Goal: Transaction & Acquisition: Purchase product/service

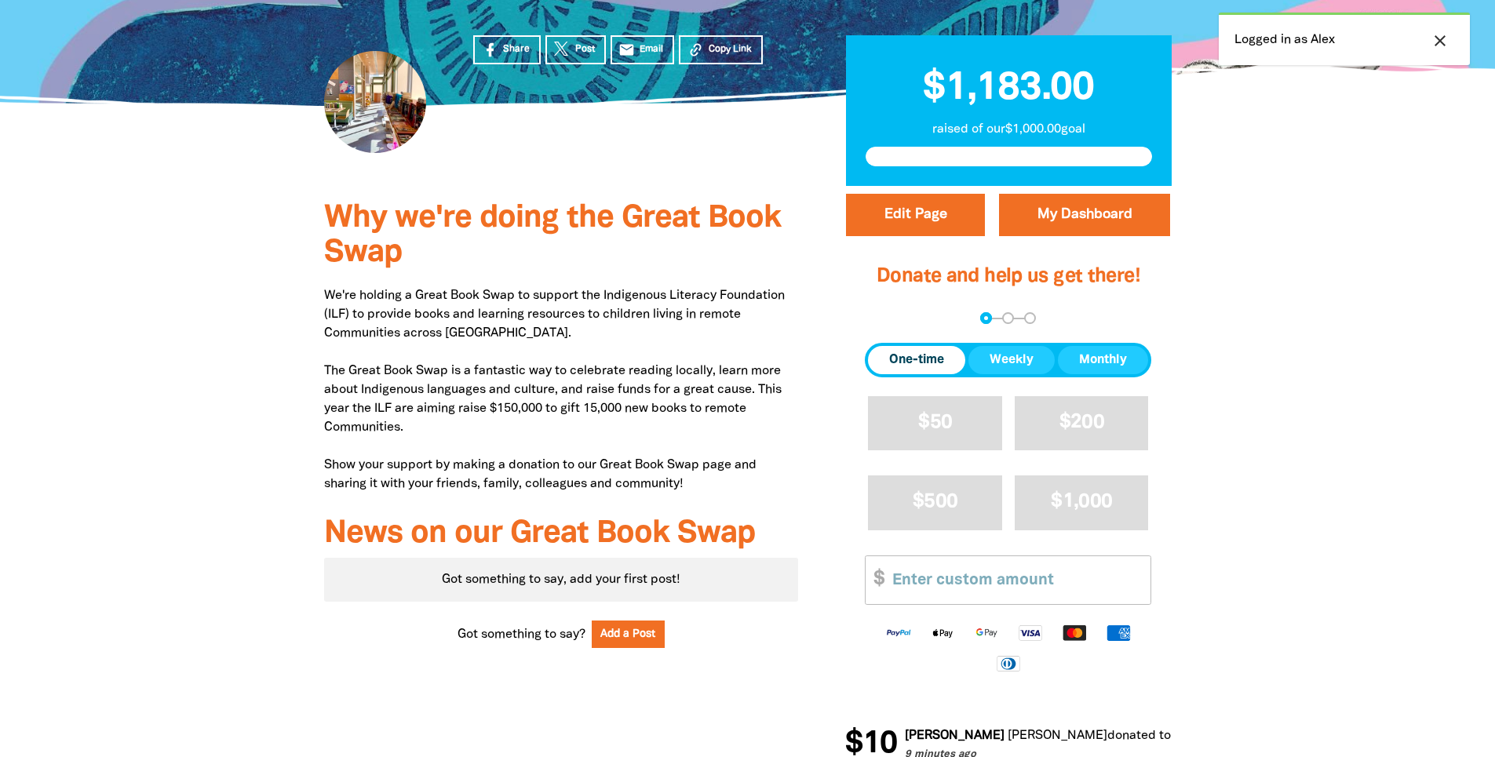
scroll to position [314, 0]
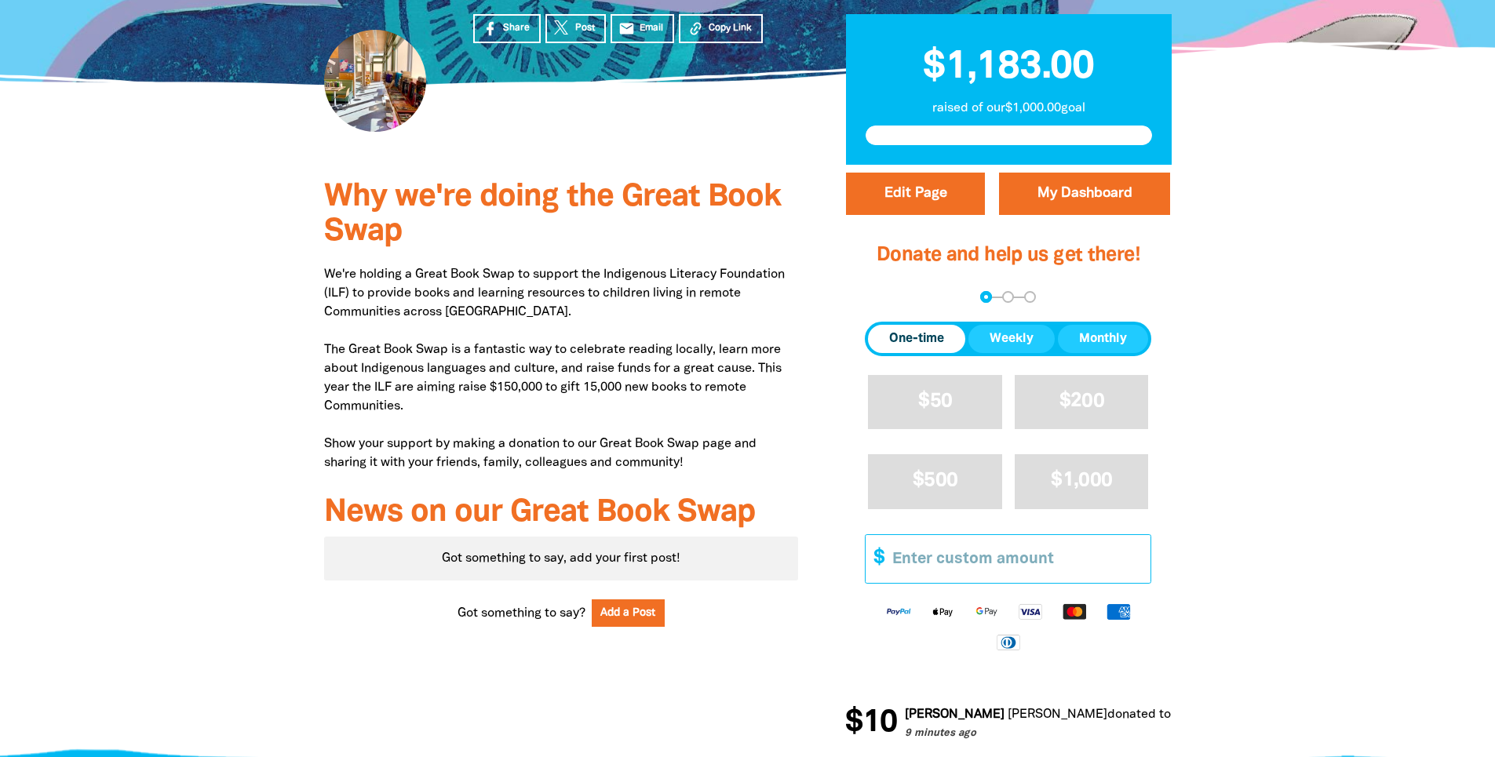
click at [974, 565] on input "Other Amount" at bounding box center [1015, 559] width 269 height 48
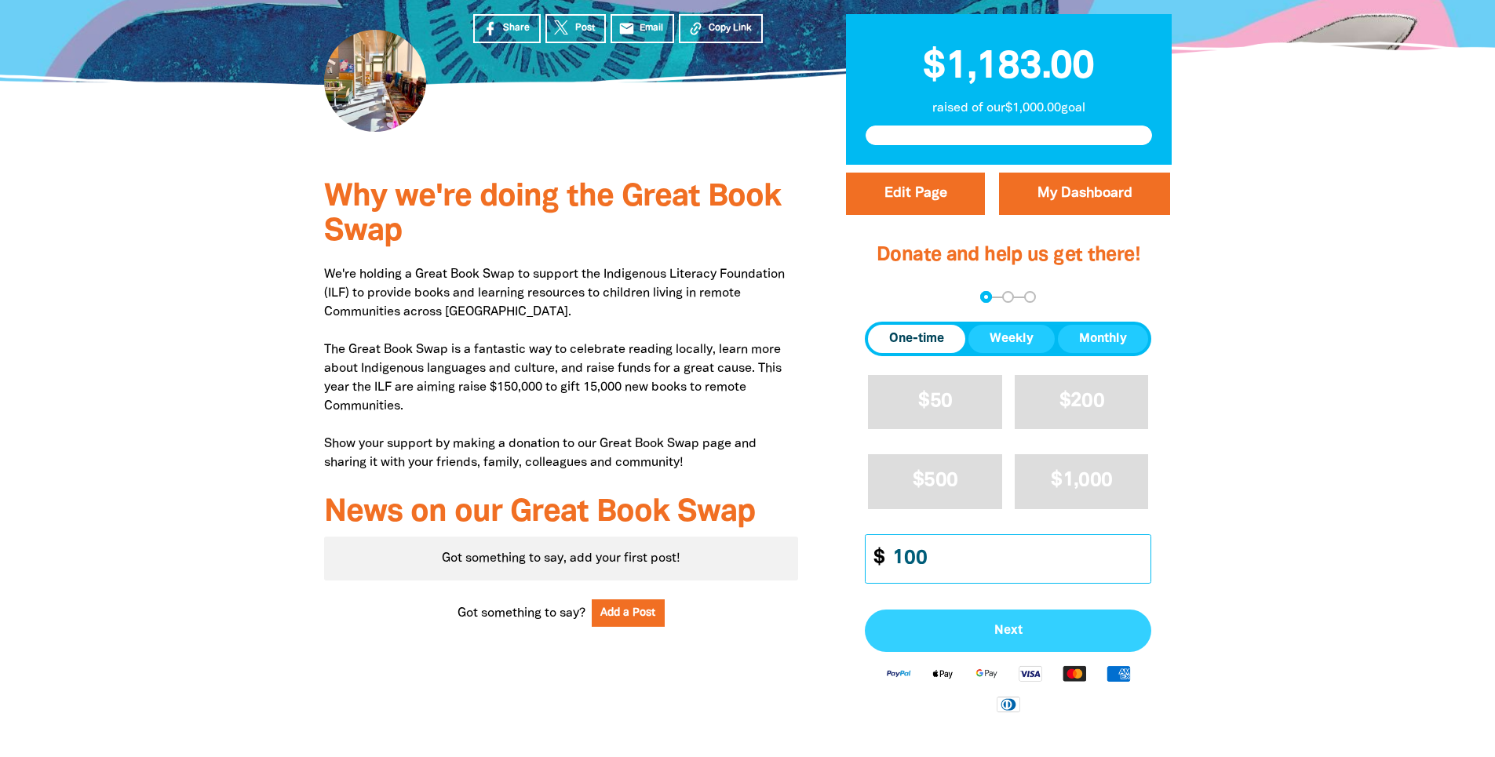
type input "100"
click at [1012, 625] on span "Next" at bounding box center [1008, 631] width 252 height 13
select select "AU"
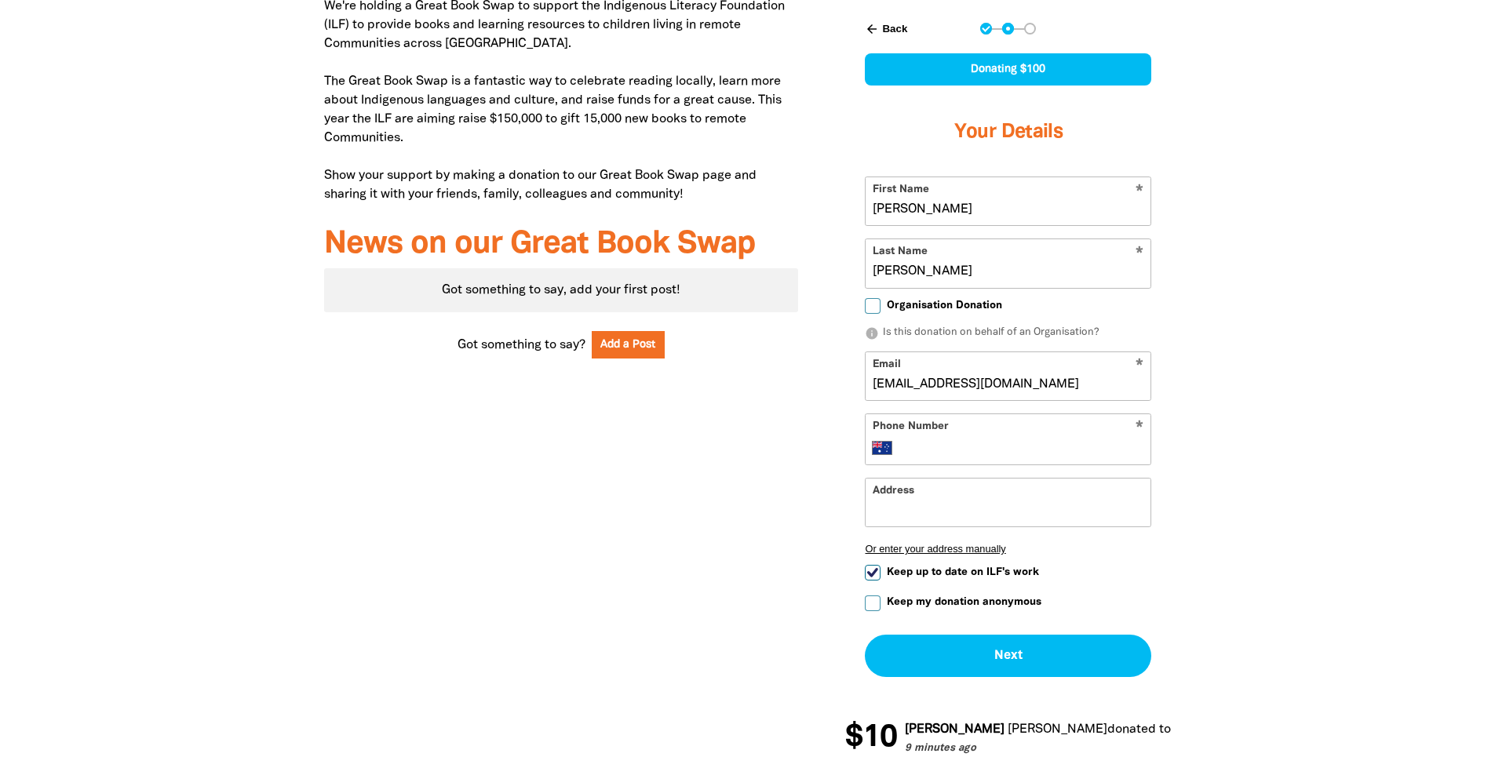
scroll to position [628, 0]
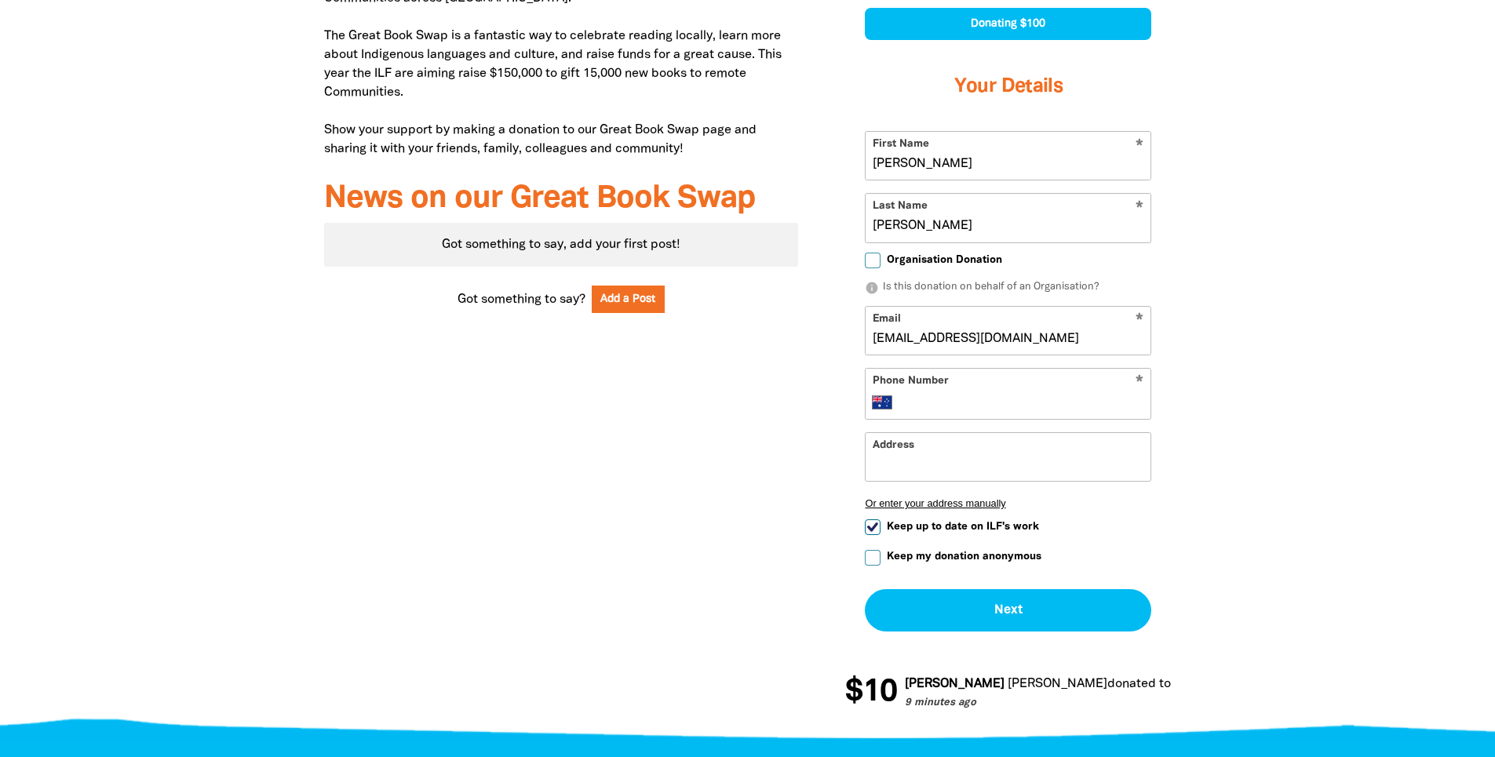
click at [871, 560] on input "Keep my donation anonymous" at bounding box center [873, 558] width 16 height 16
checkbox input "true"
click at [1014, 392] on div "* Phone Number International [GEOGRAPHIC_DATA] [GEOGRAPHIC_DATA] [GEOGRAPHIC_DA…" at bounding box center [1008, 394] width 287 height 52
click at [1044, 405] on input "Phone Number" at bounding box center [1024, 402] width 240 height 19
type input "[PHONE_NUMBER]"
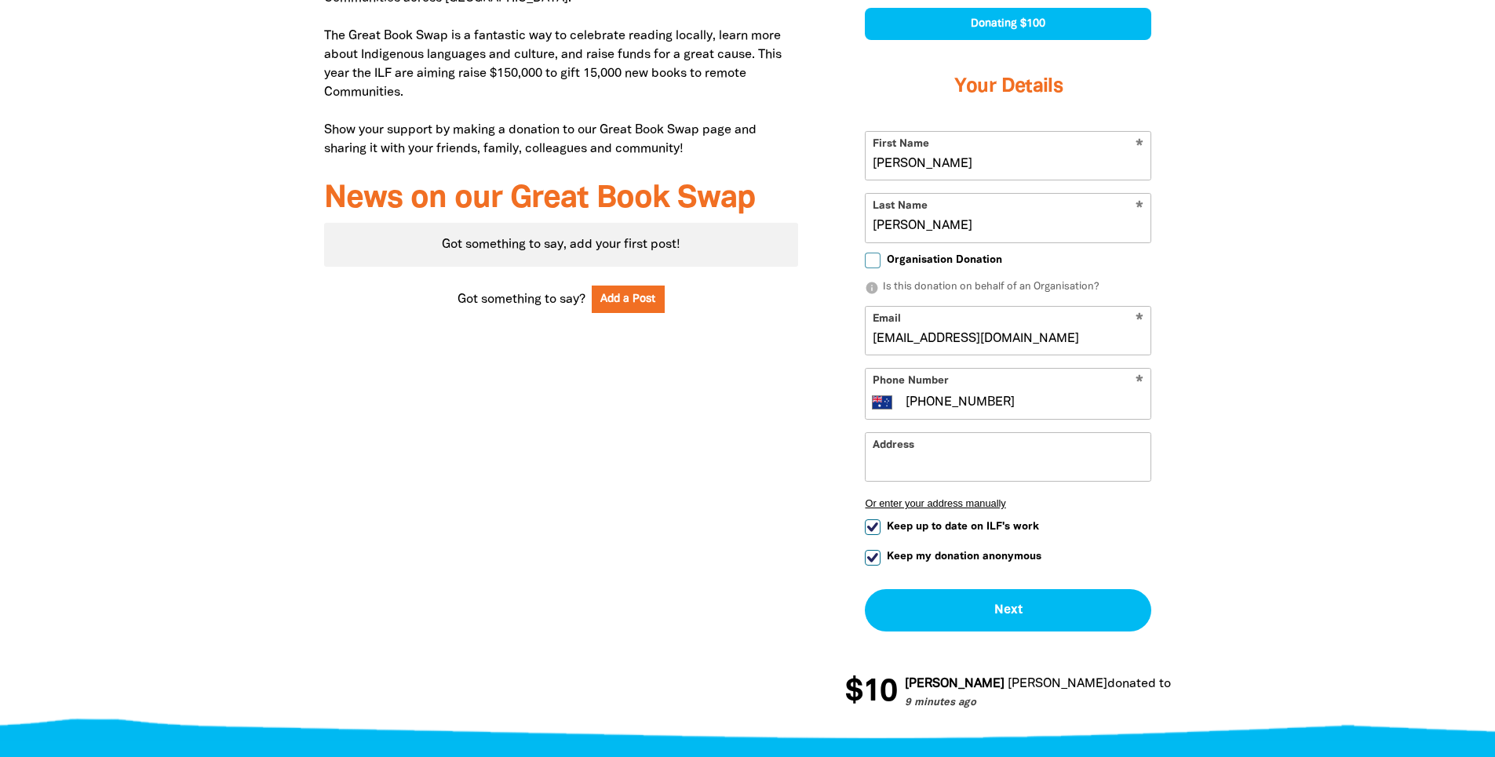
type input "[STREET_ADDRESS]"
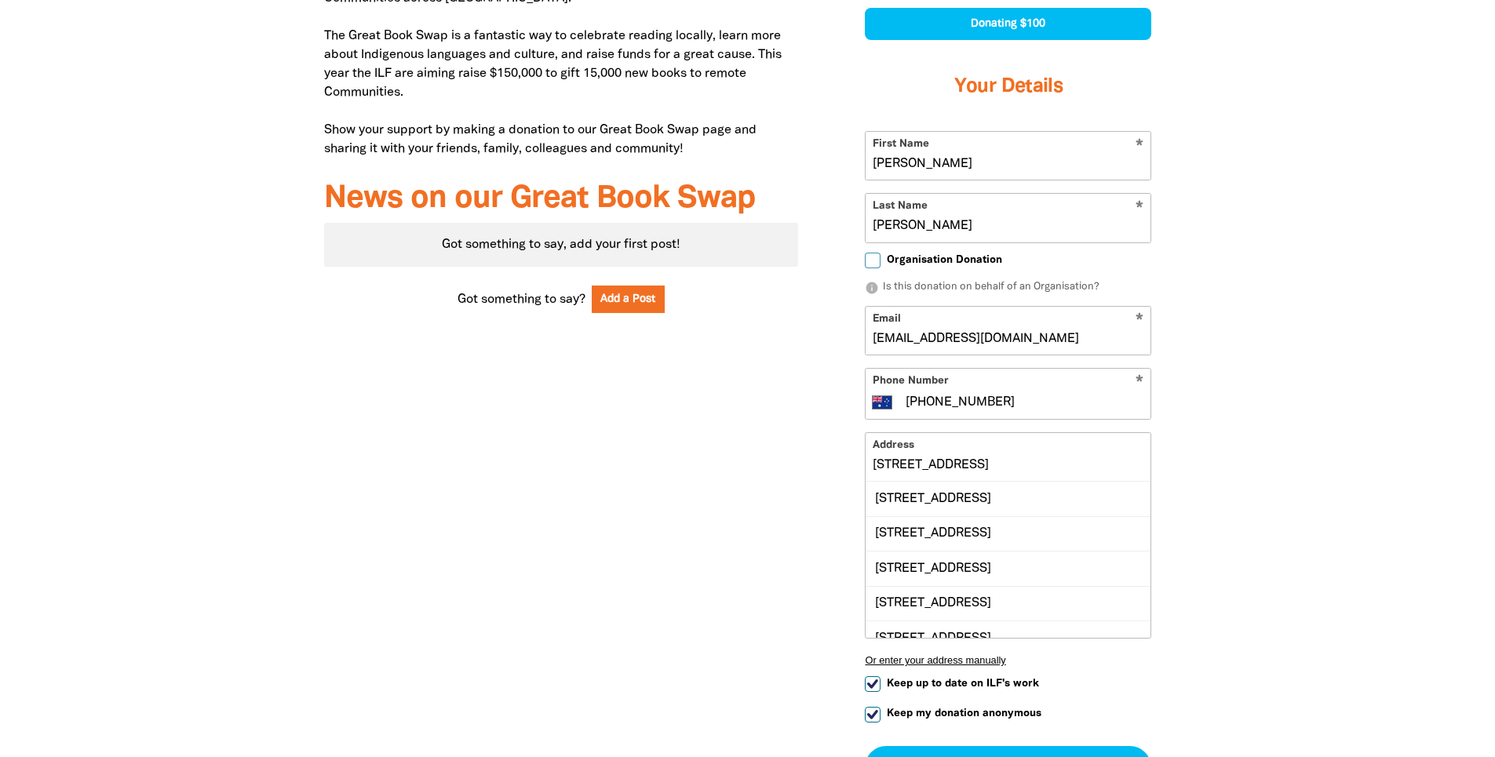
click at [1346, 495] on div at bounding box center [747, 370] width 1495 height 1039
drag, startPoint x: 1075, startPoint y: 464, endPoint x: 1115, endPoint y: 460, distance: 41.0
click at [1075, 464] on input "[STREET_ADDRESS]" at bounding box center [1008, 457] width 285 height 48
click at [1425, 454] on div at bounding box center [747, 370] width 1495 height 1039
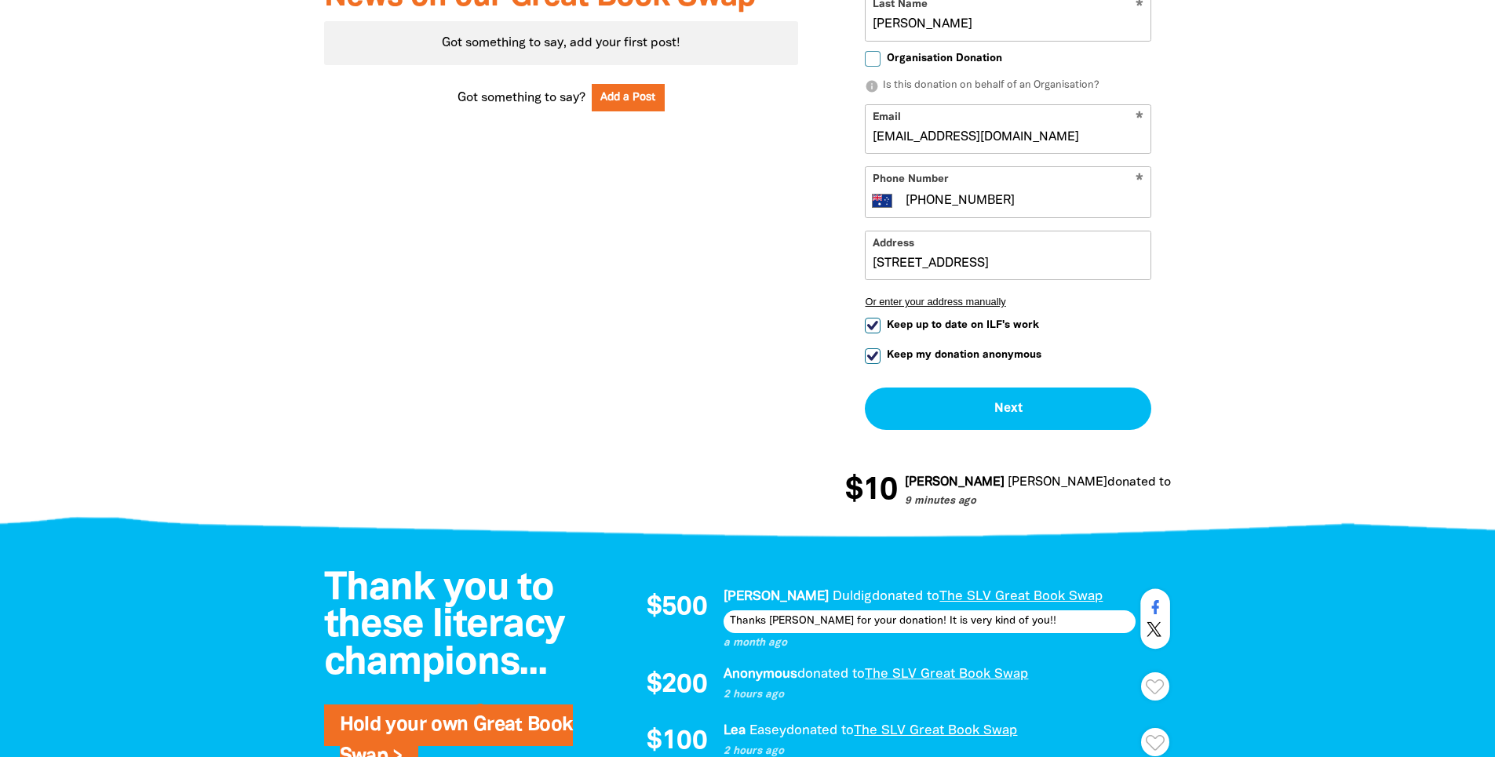
scroll to position [863, 0]
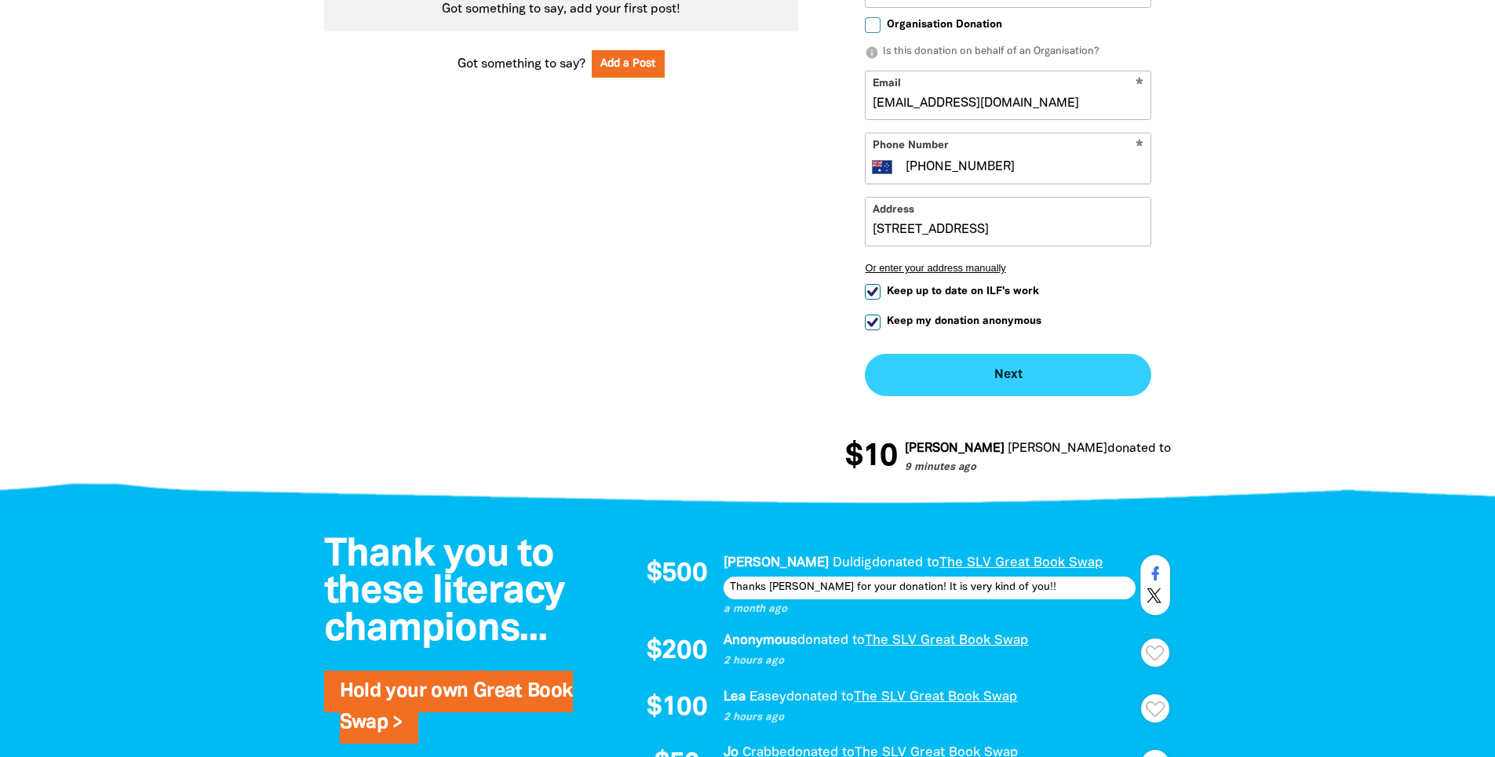
click at [1040, 384] on button "Next chevron_right" at bounding box center [1008, 375] width 287 height 42
checkbox input "false"
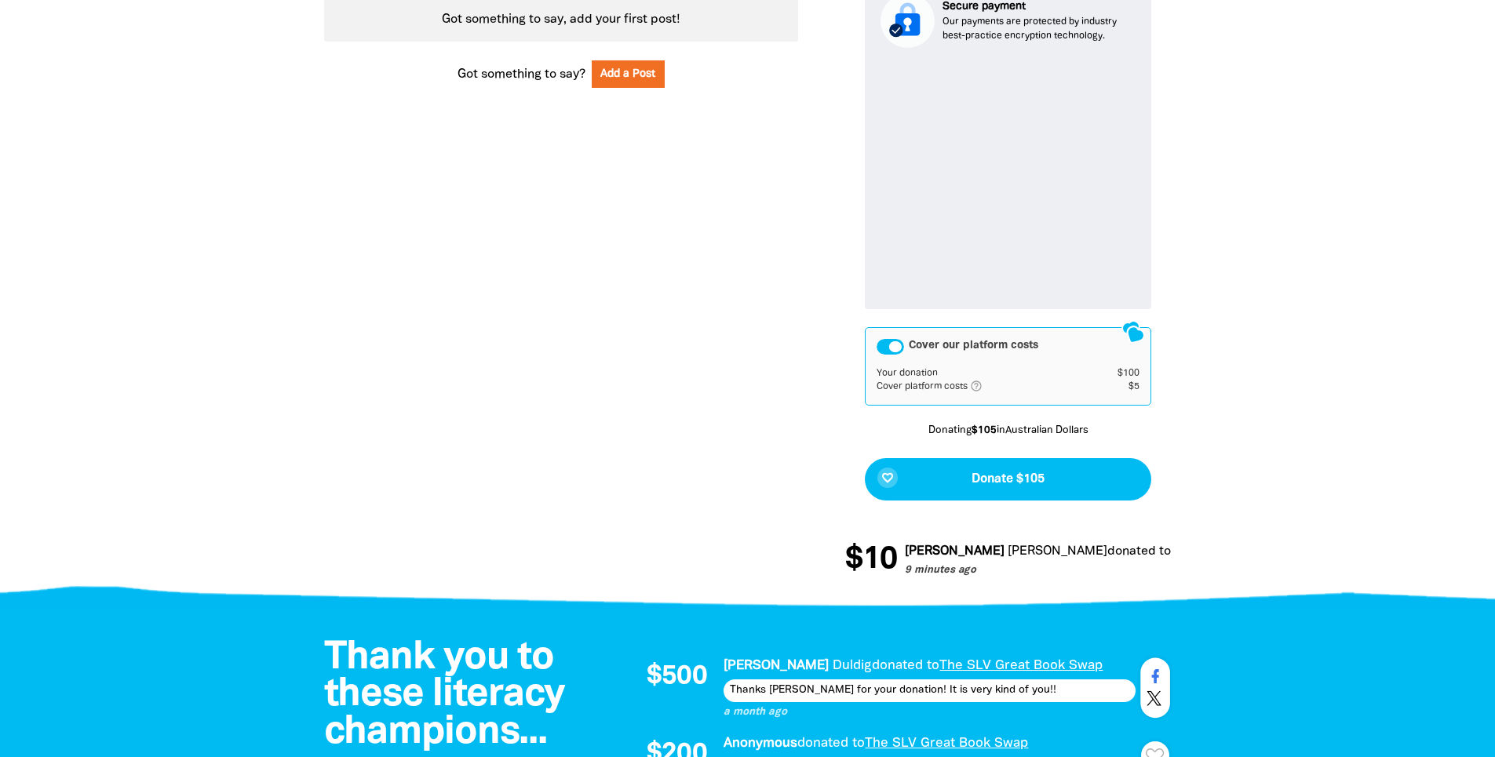
scroll to position [868, 0]
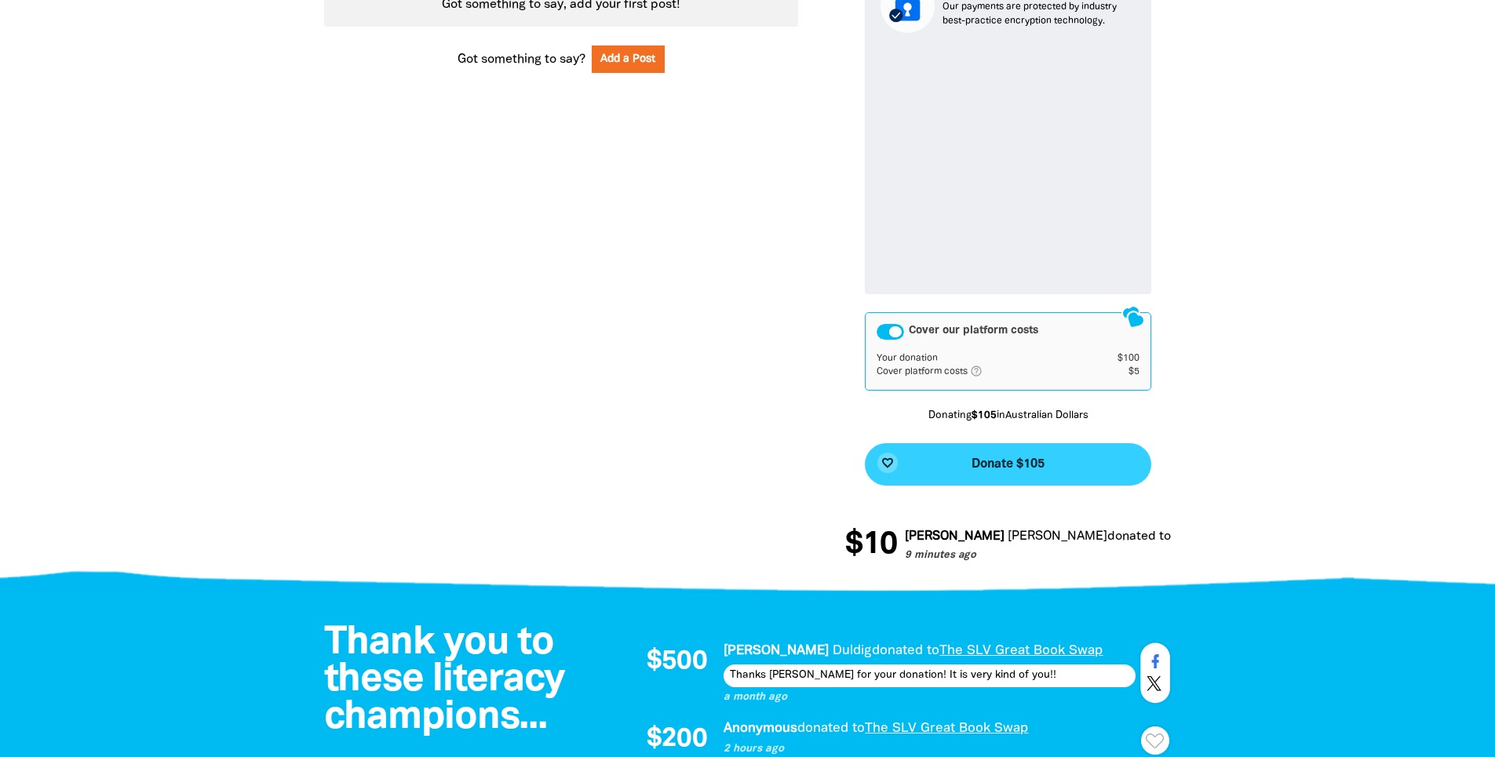
click at [1048, 468] on button "favorite_border Donate $105" at bounding box center [1008, 464] width 287 height 42
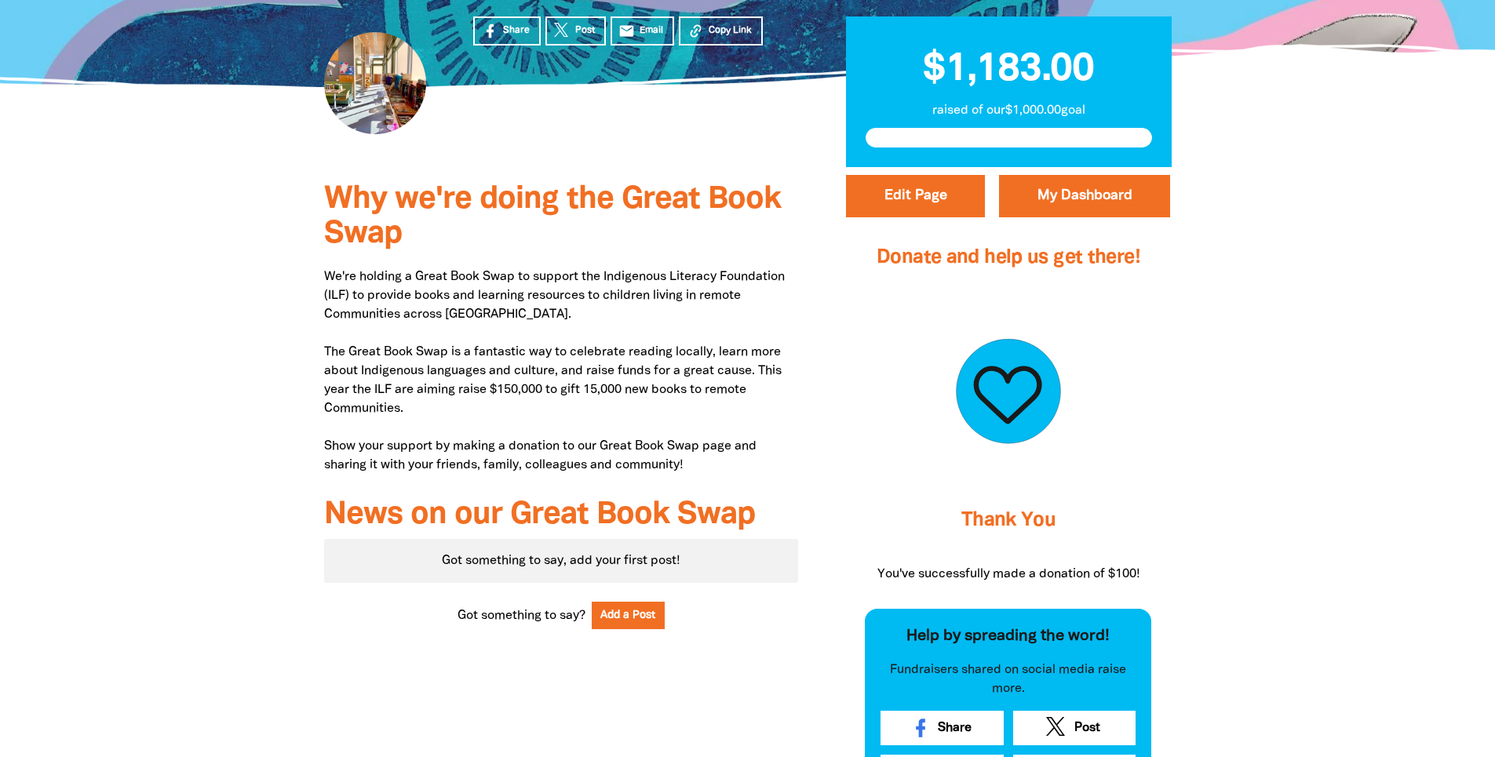
scroll to position [249, 0]
